Goal: Book appointment/travel/reservation

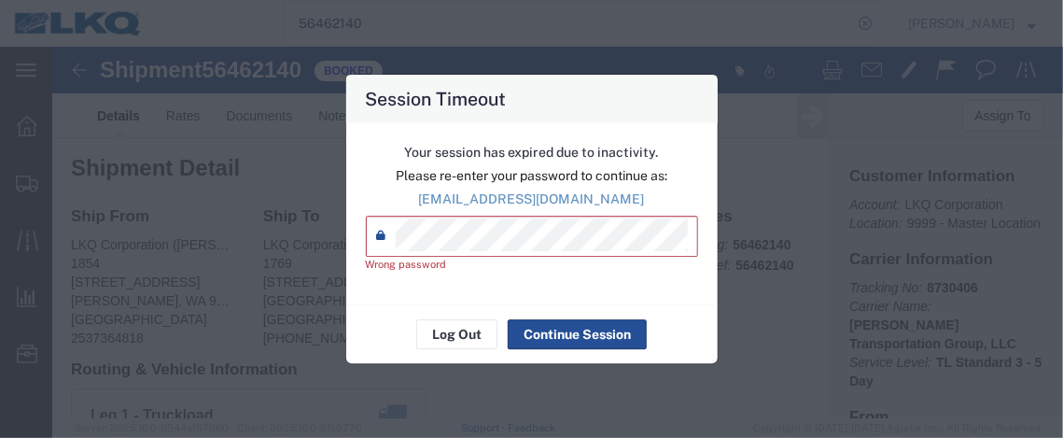
click at [257, 249] on div "Session Timeout Your session has expired due to inactivity. Please re-enter you…" at bounding box center [531, 219] width 1063 height 438
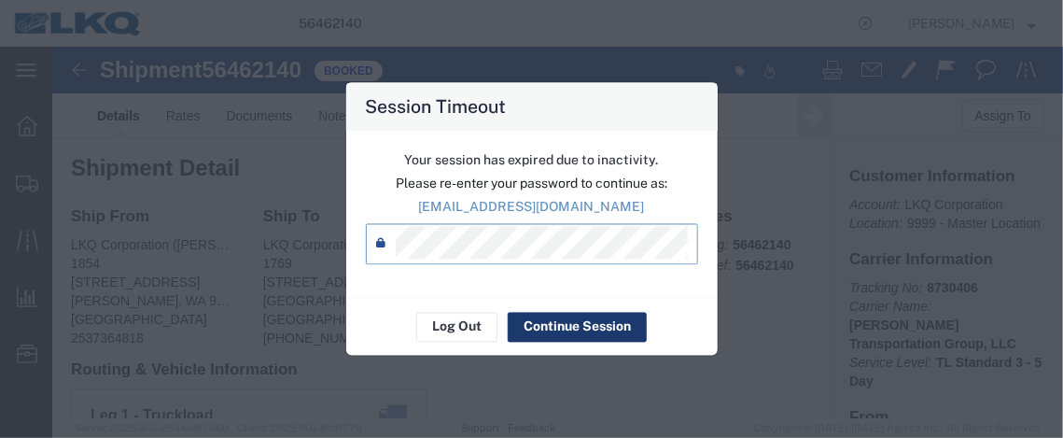
click at [563, 330] on button "Continue Session" at bounding box center [577, 327] width 139 height 30
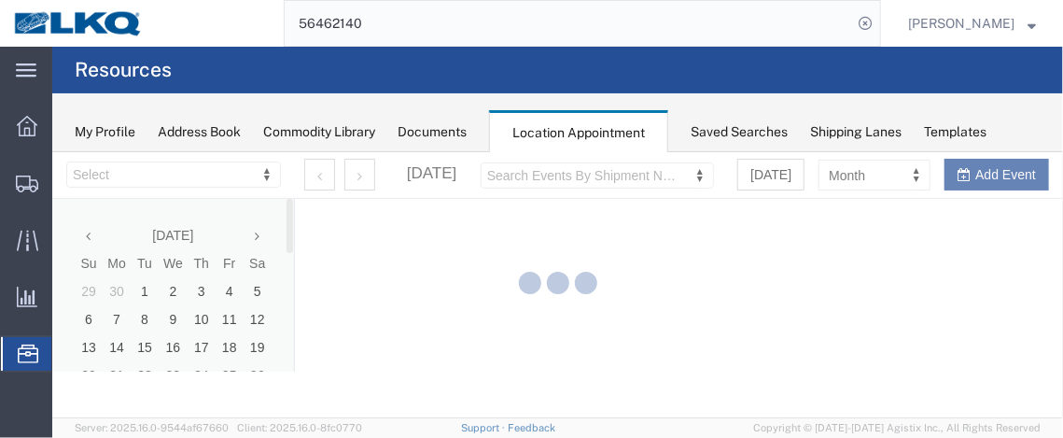
select select "28716"
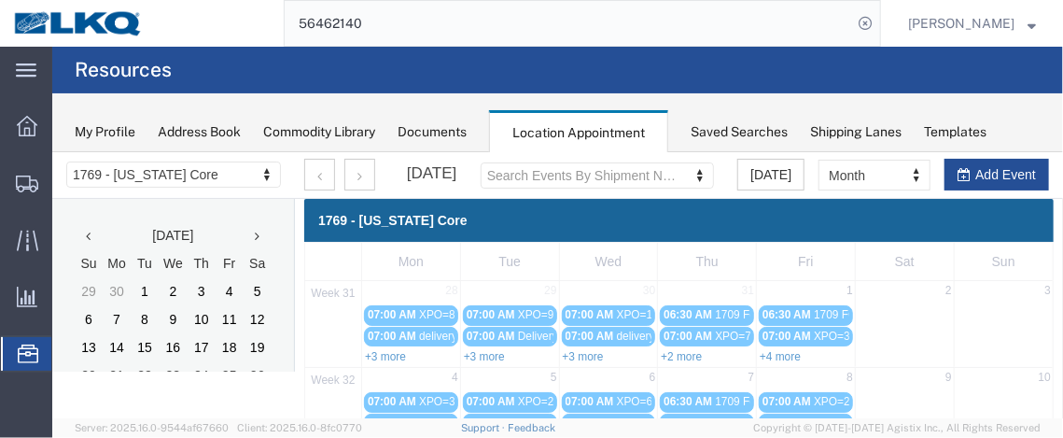
click at [0, 0] on span "Location Appointment" at bounding box center [0, 0] width 0 height 0
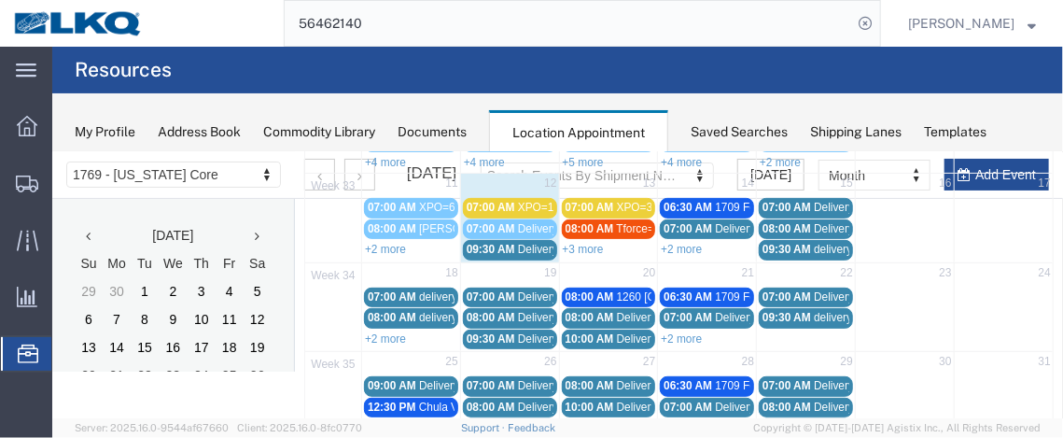
scroll to position [291, 0]
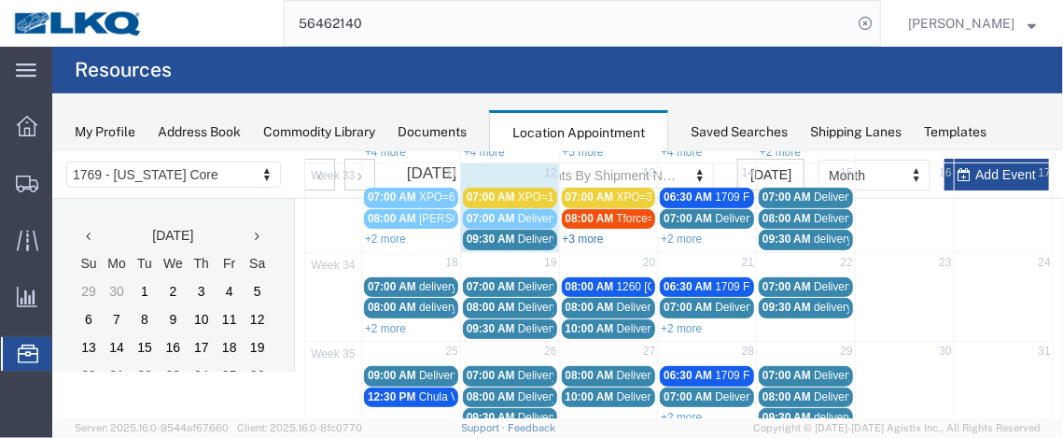
click at [582, 232] on link "+3 more" at bounding box center [582, 238] width 41 height 13
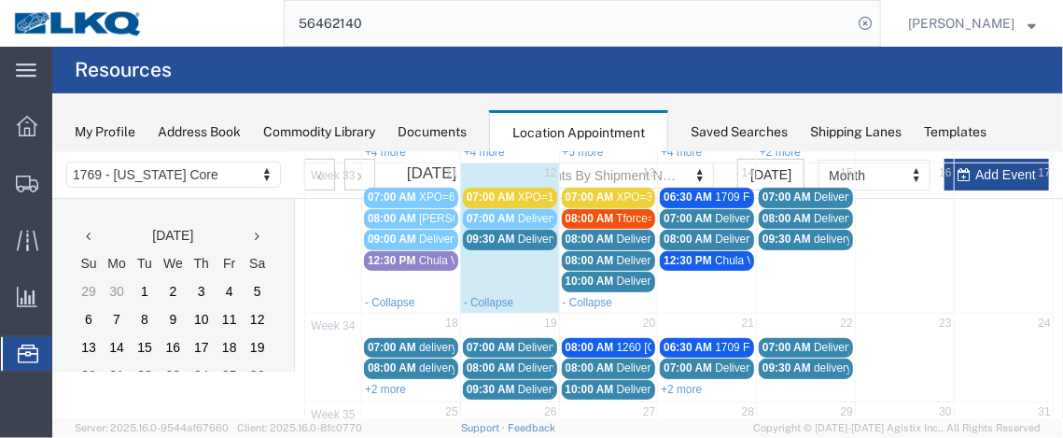
drag, startPoint x: 485, startPoint y: 232, endPoint x: 463, endPoint y: 269, distance: 43.6
click at [463, 269] on td "09:30 AM Delivery 56145024" at bounding box center [508, 259] width 99 height 63
select select "1"
select select
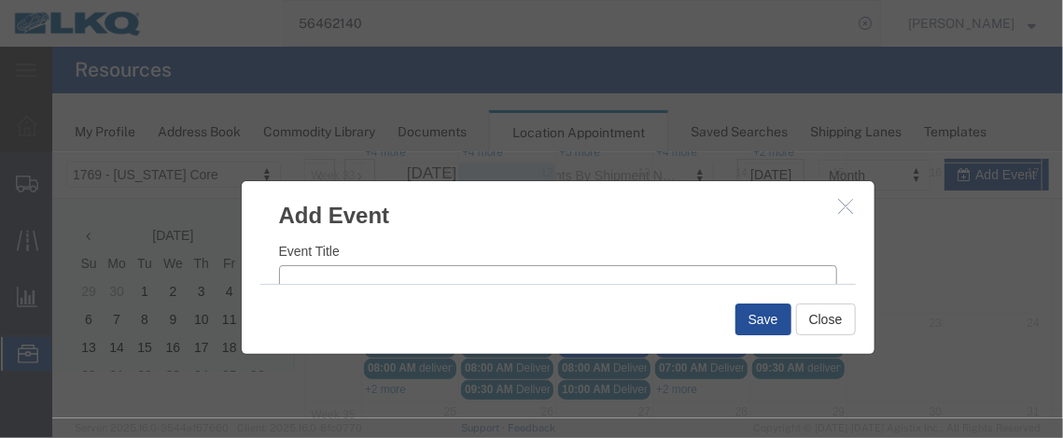
click at [414, 274] on input "Event Title" at bounding box center [557, 277] width 558 height 26
click at [823, 313] on button "Close" at bounding box center [825, 318] width 60 height 32
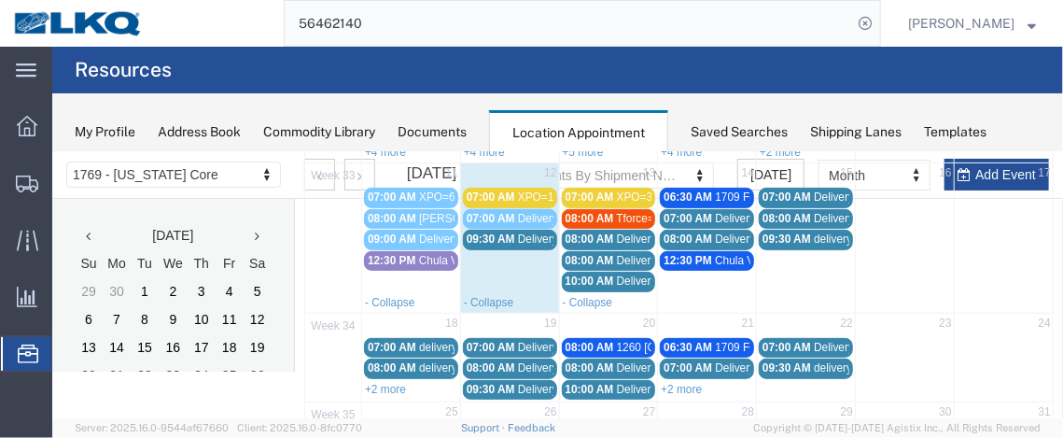
drag, startPoint x: 524, startPoint y: 191, endPoint x: 499, endPoint y: 190, distance: 24.3
click at [499, 190] on span "07:00 AM" at bounding box center [490, 196] width 49 height 13
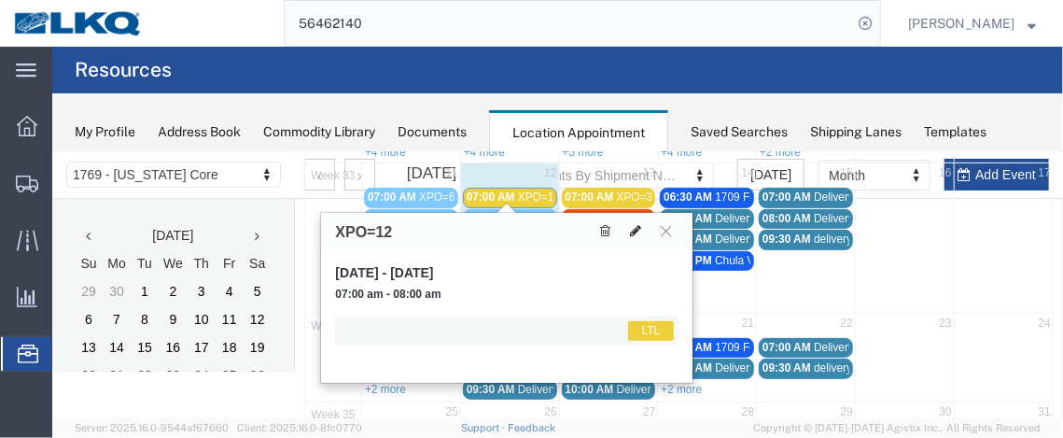
click at [630, 224] on icon at bounding box center [634, 229] width 11 height 13
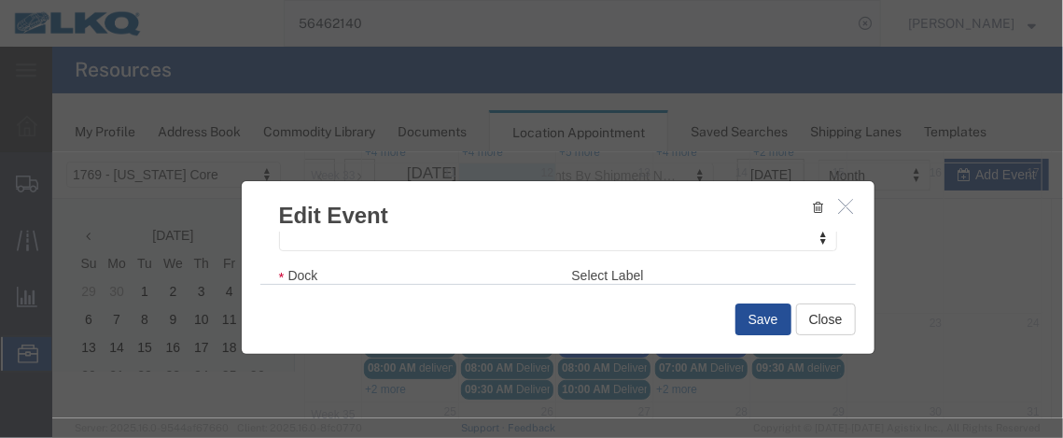
scroll to position [326, 0]
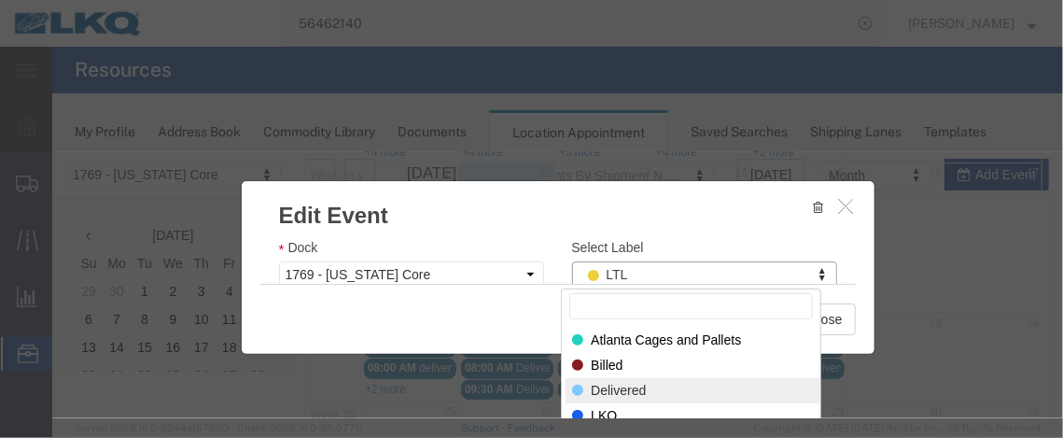
select select "40"
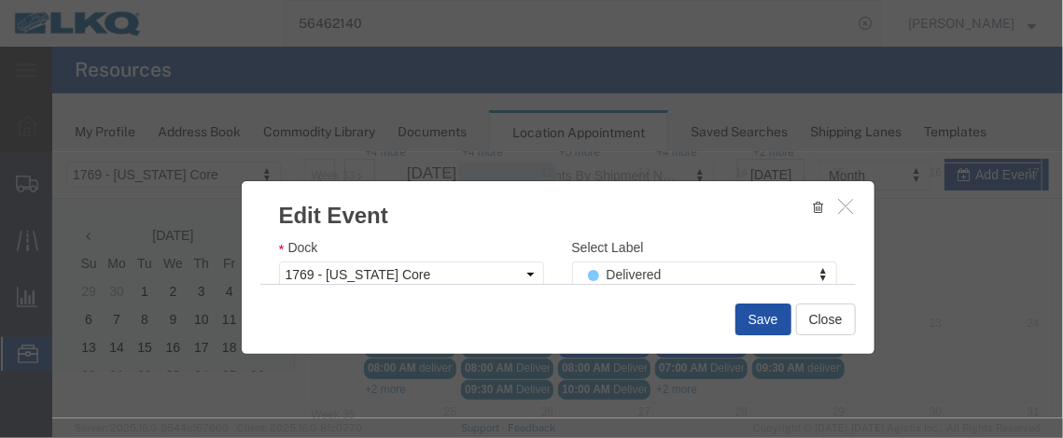
click at [758, 317] on button "Save" at bounding box center [763, 318] width 56 height 32
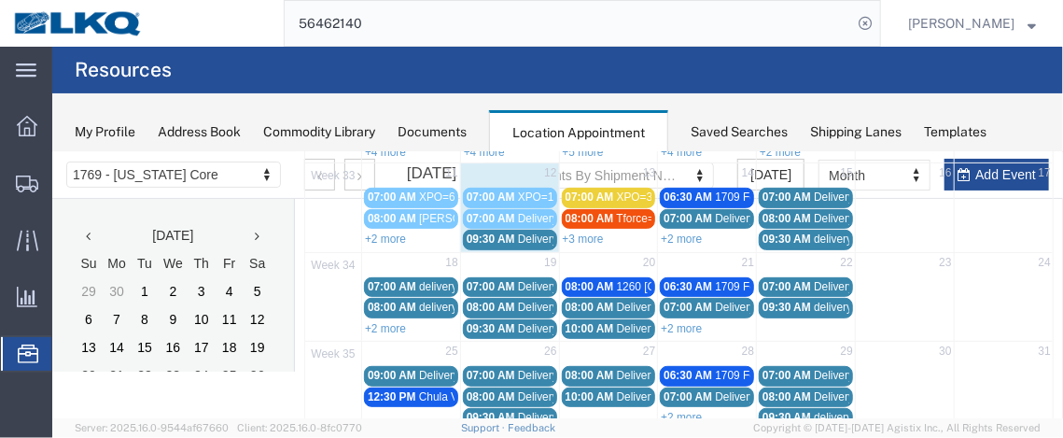
scroll to position [195, 0]
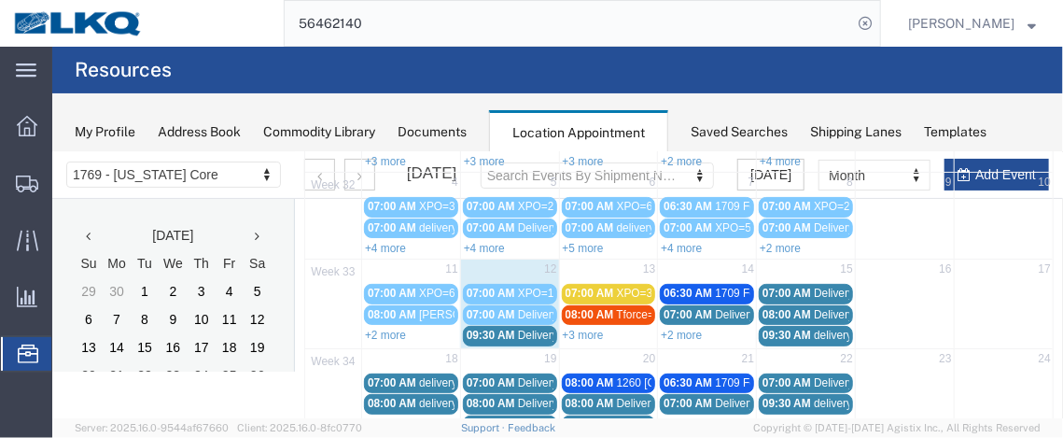
click at [528, 328] on span "Delivery 56145024" at bounding box center [563, 334] width 92 height 13
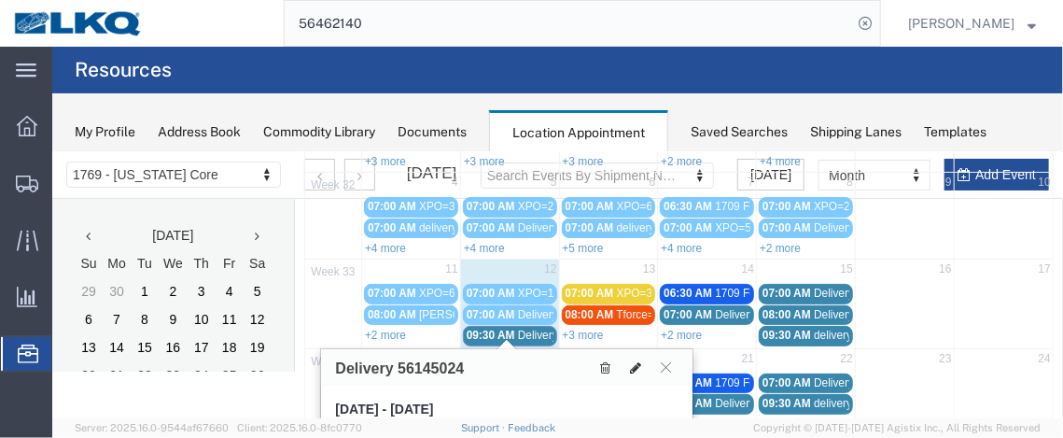
click at [639, 361] on icon at bounding box center [634, 366] width 11 height 13
select select "1"
select select
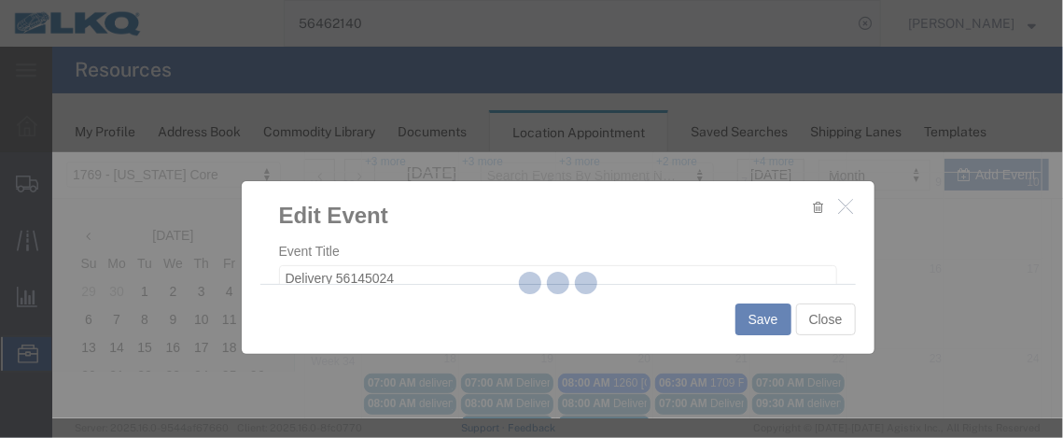
select select
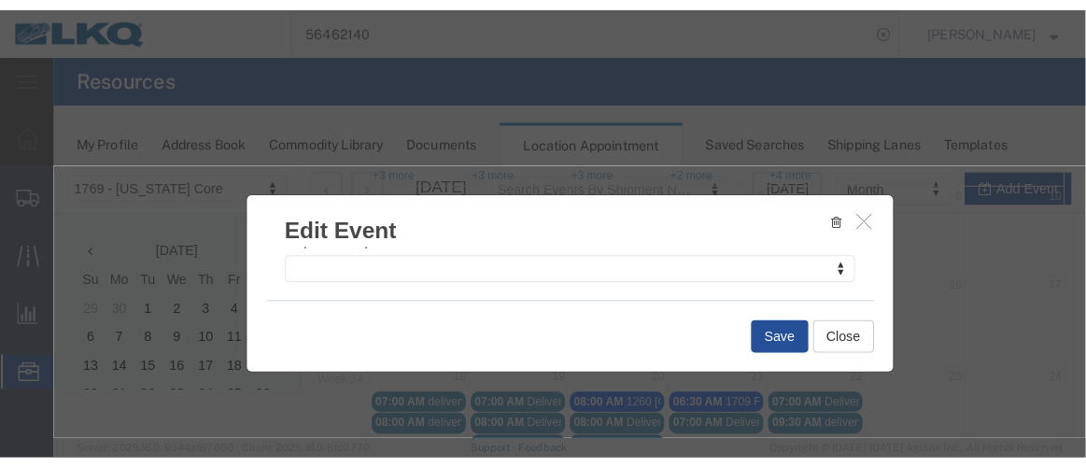
scroll to position [317, 0]
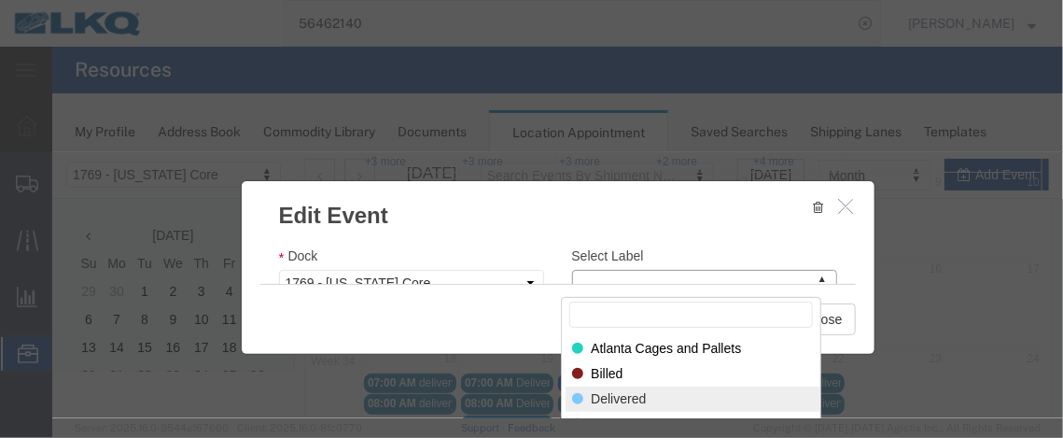
select select "40"
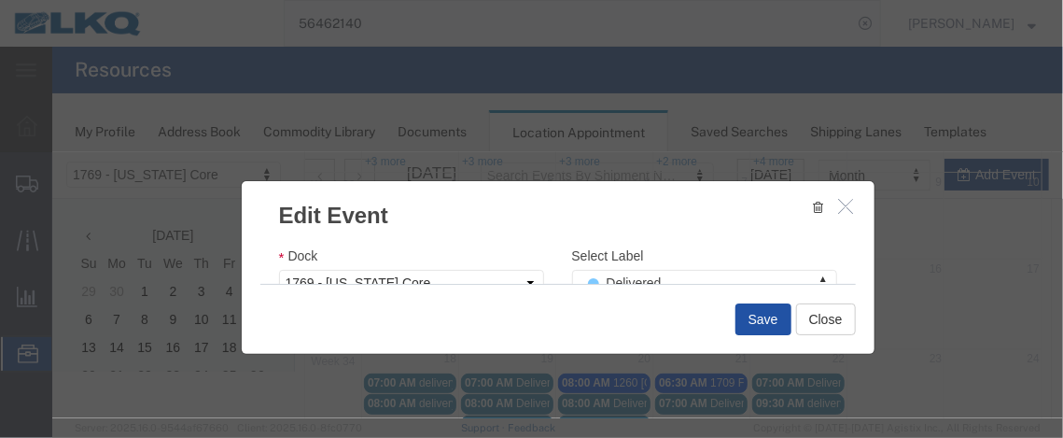
click at [757, 322] on button "Save" at bounding box center [763, 318] width 56 height 32
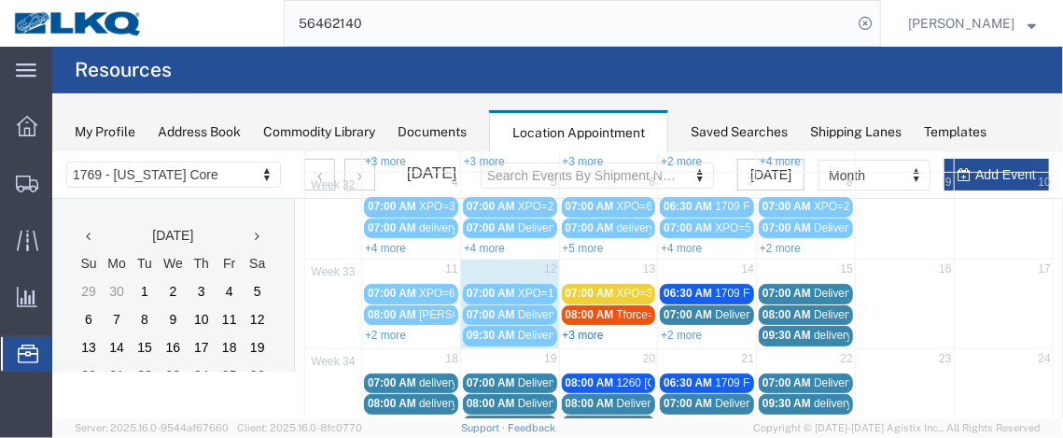
click at [589, 328] on link "+3 more" at bounding box center [582, 334] width 41 height 13
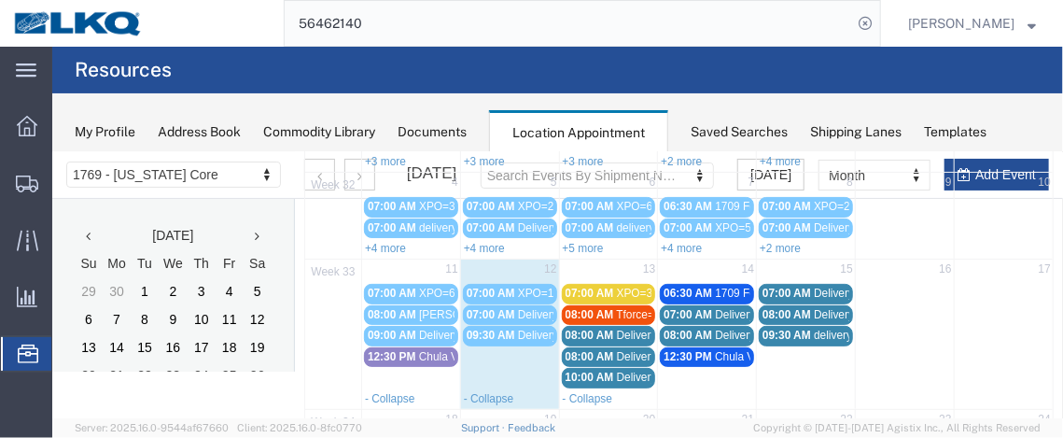
click at [591, 307] on span "08:00 AM" at bounding box center [589, 313] width 49 height 13
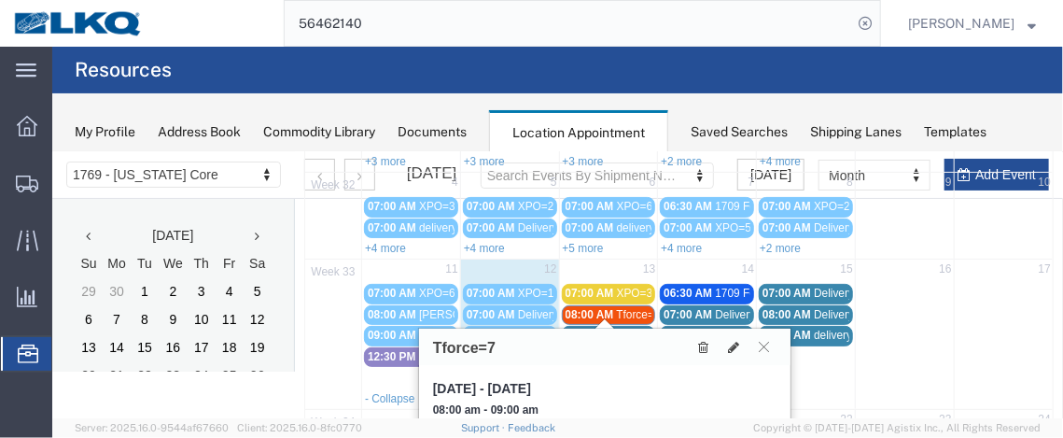
click at [591, 307] on span "08:00 AM" at bounding box center [589, 313] width 49 height 13
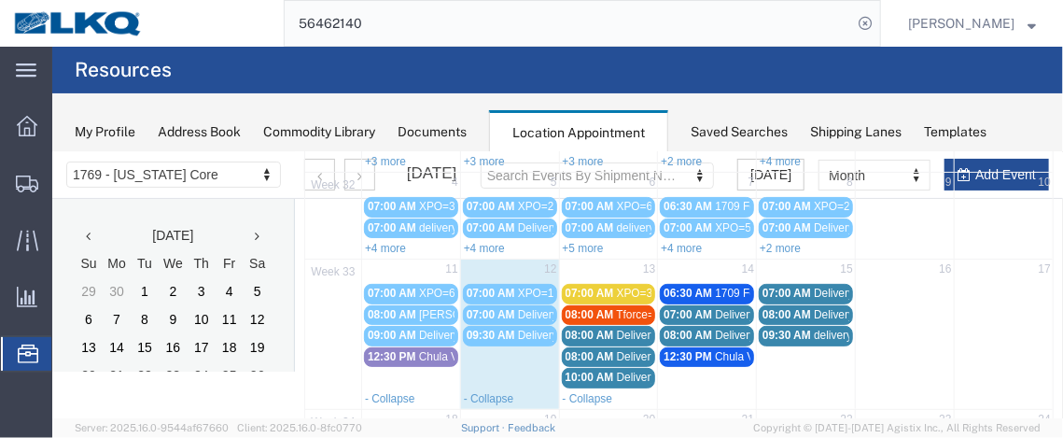
click at [591, 307] on span "08:00 AM" at bounding box center [589, 313] width 49 height 13
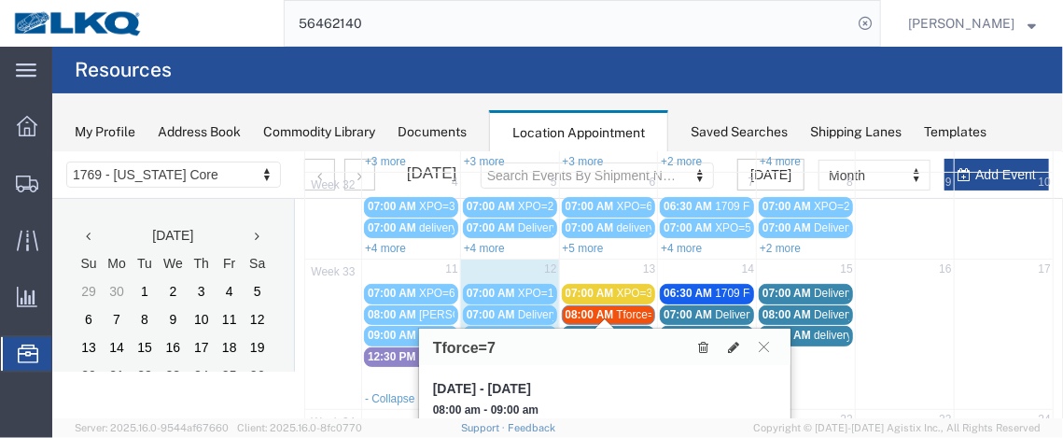
click at [504, 286] on span "07:00 AM" at bounding box center [490, 292] width 49 height 13
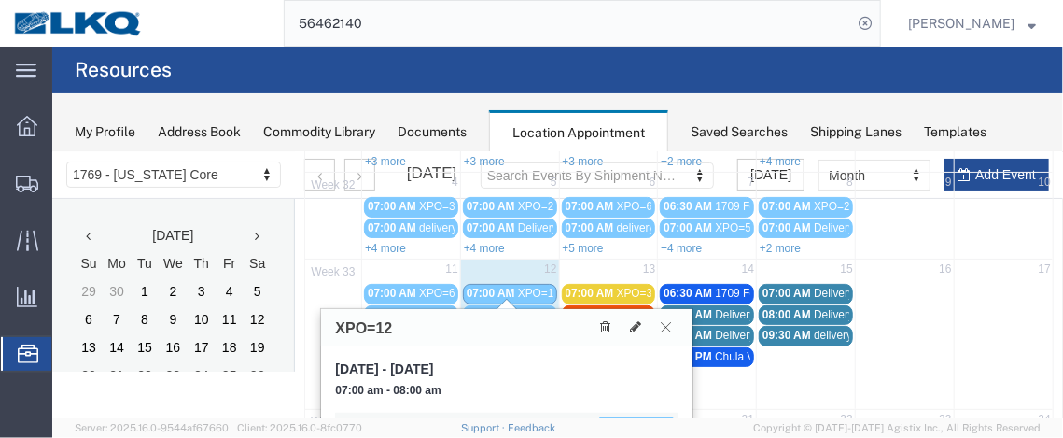
click at [659, 329] on button at bounding box center [665, 326] width 25 height 18
